Goal: Communication & Community: Answer question/provide support

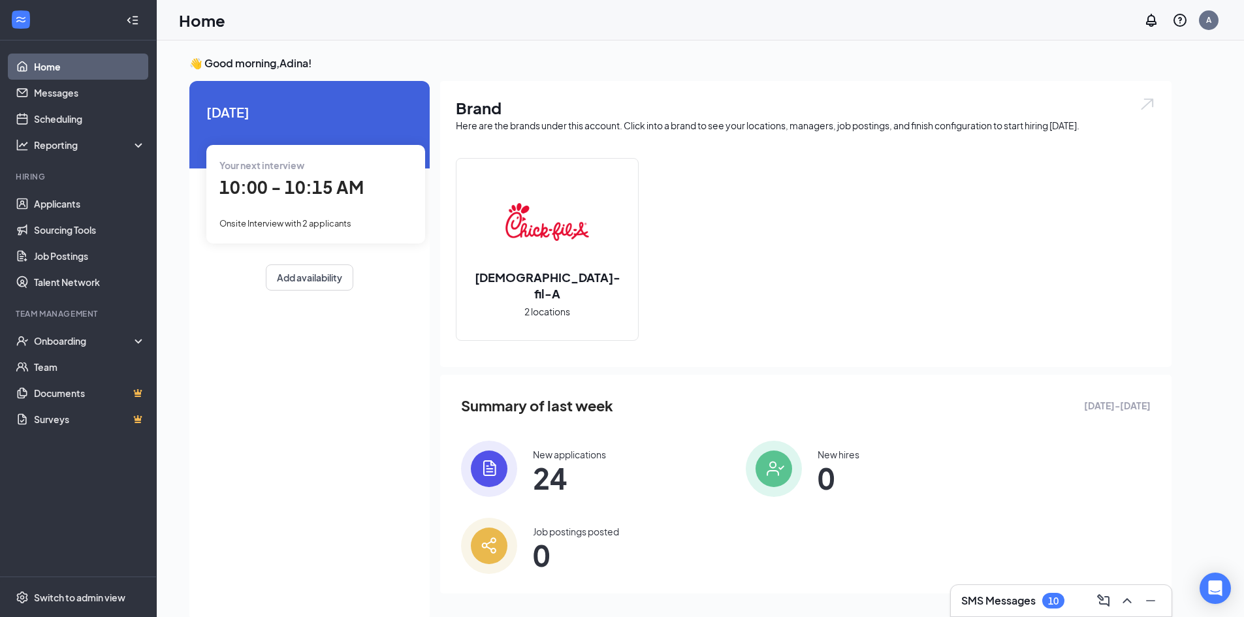
click at [1007, 603] on h3 "SMS Messages" at bounding box center [998, 600] width 74 height 14
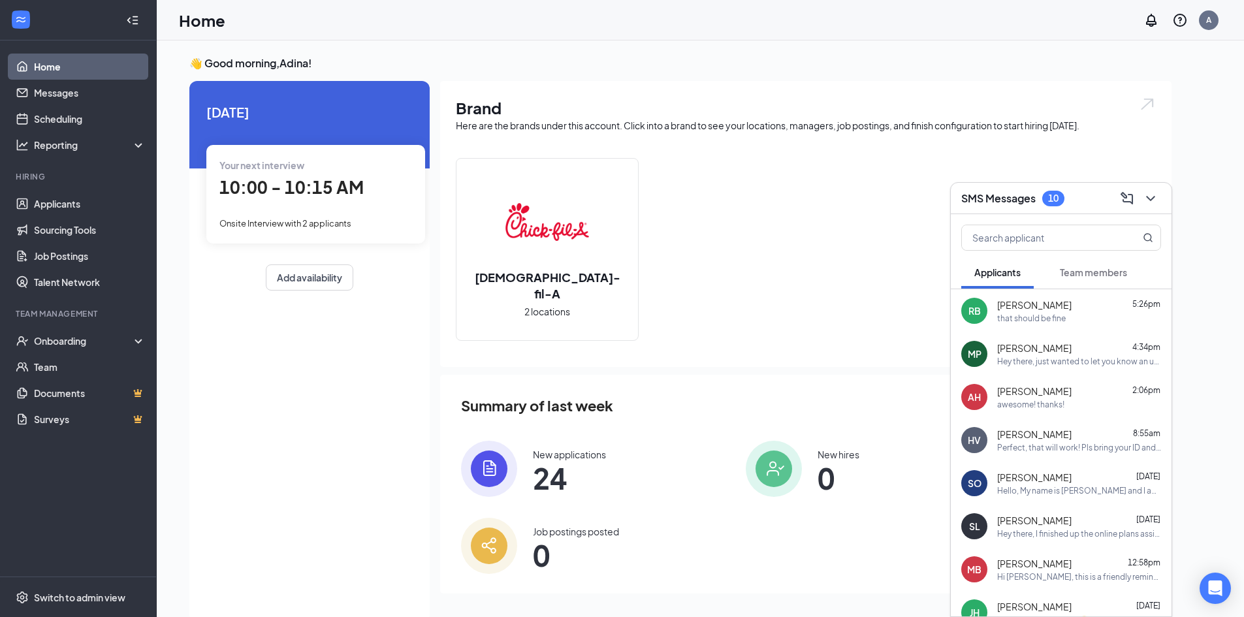
click at [1050, 434] on div "[PERSON_NAME] 8:55am" at bounding box center [1079, 434] width 164 height 13
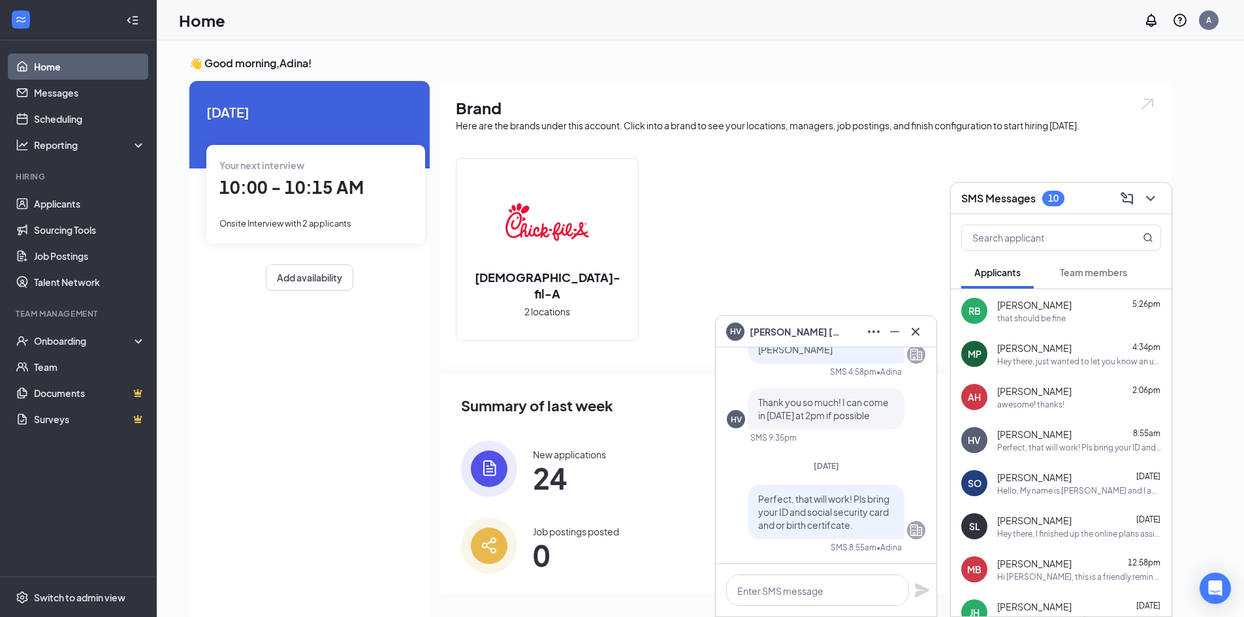
click at [1027, 403] on div "awesome! thanks!" at bounding box center [1030, 404] width 67 height 11
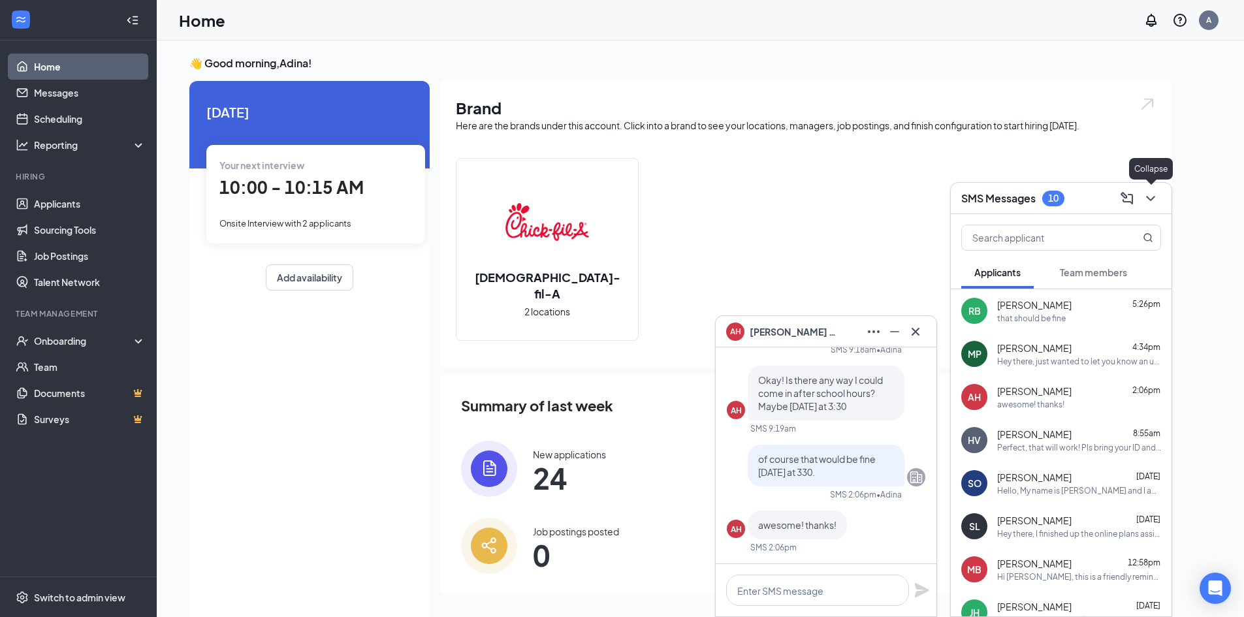
click at [1154, 197] on icon "ChevronDown" at bounding box center [1150, 199] width 16 height 16
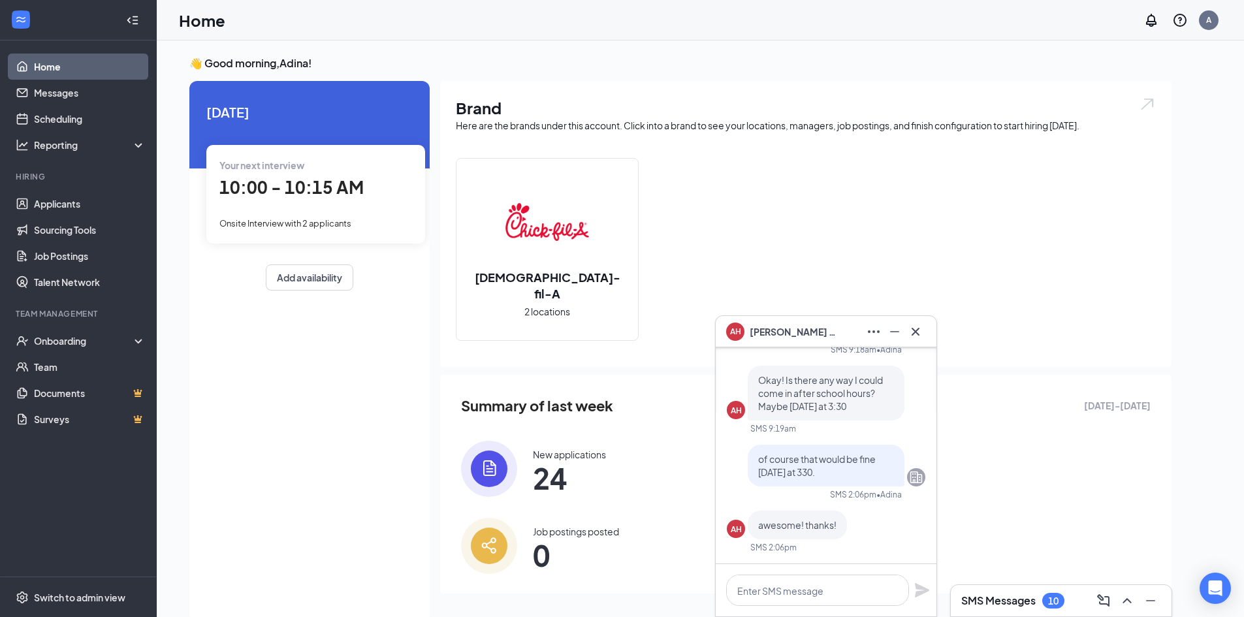
click at [678, 50] on div "👋 Good morning, [PERSON_NAME] ! [DATE] Your next interview 10:00 - 10:15 AM Ons…" at bounding box center [700, 342] width 1087 height 604
click at [915, 332] on icon "Cross" at bounding box center [915, 331] width 8 height 8
